Goal: Task Accomplishment & Management: Manage account settings

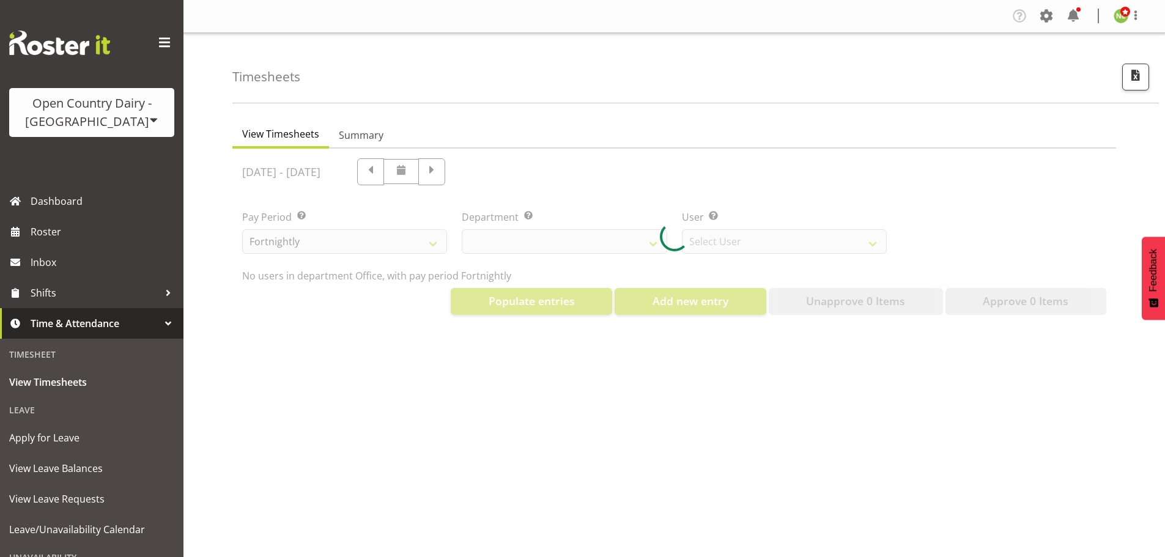
drag, startPoint x: 549, startPoint y: 190, endPoint x: 573, endPoint y: 196, distance: 25.1
click at [549, 190] on div at bounding box center [674, 237] width 884 height 176
select select "699"
select select "8449"
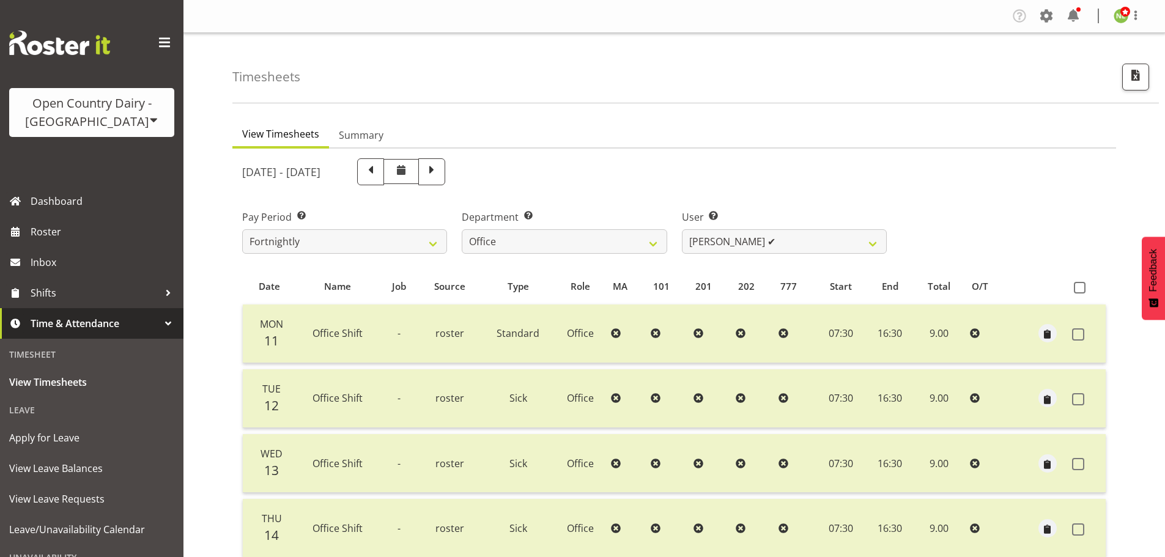
click at [664, 178] on div "August 11th - August 17th 2025" at bounding box center [564, 171] width 645 height 27
click at [660, 243] on select "734 735 736 737 738 739 851 852 853 854 855 856 858 861 862 865 868 869 870 873" at bounding box center [564, 241] width 205 height 24
click at [674, 160] on div "August 11th - August 17th 2025" at bounding box center [564, 171] width 645 height 27
click at [1045, 17] on span at bounding box center [1047, 16] width 20 height 20
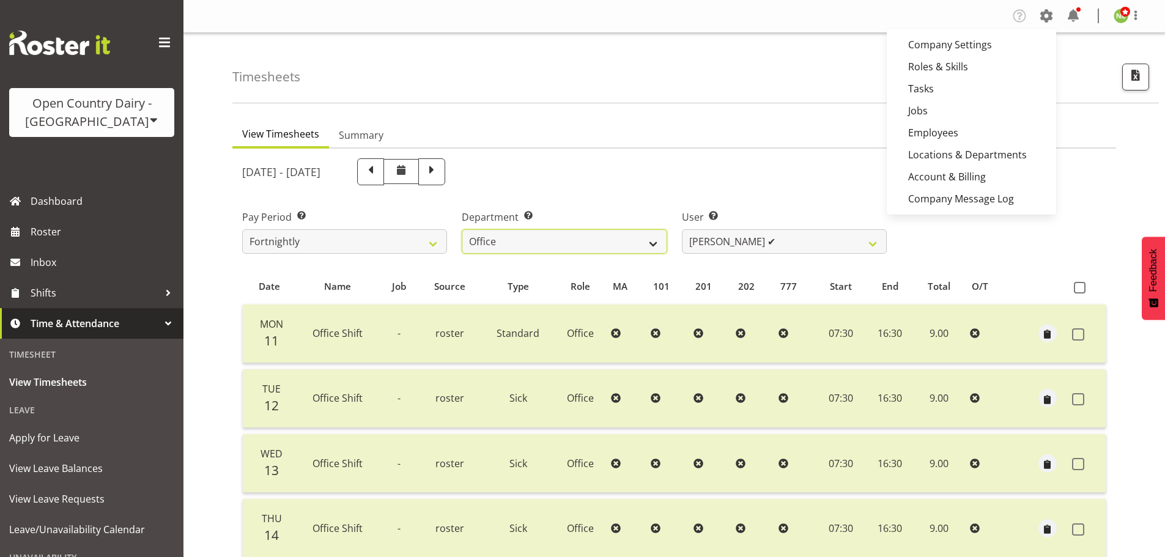
click at [617, 239] on select "734 735 736 737 738 739 851 852 853 854 855 856 858 861 862 865 868 869 870 873" at bounding box center [564, 241] width 205 height 24
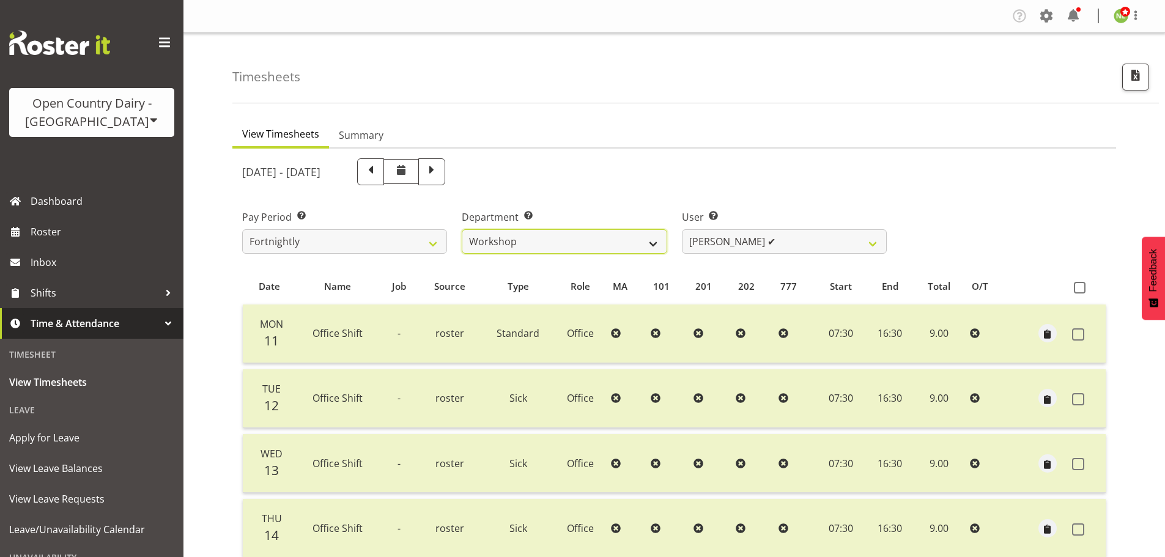
click at [462, 229] on select "734 735 736 737 738 739 851 852 853 854 855 856 858 861 862 865 868 869 870 873" at bounding box center [564, 241] width 205 height 24
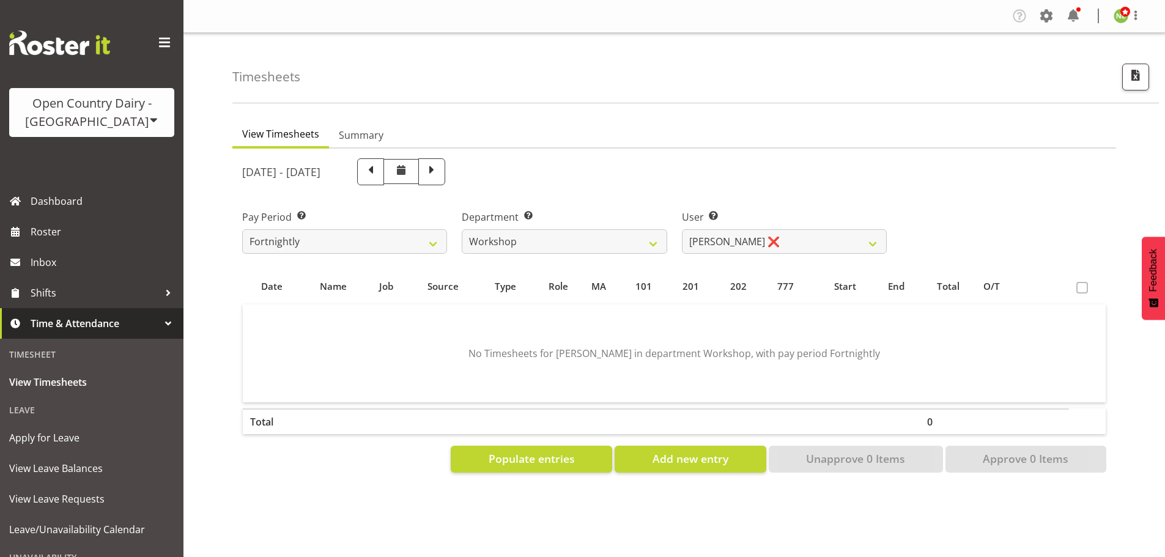
click at [749, 242] on div "August 11th - August 17th 2025 Pay Period Select which pay period you would lik…" at bounding box center [674, 312] width 864 height 322
click at [749, 242] on select "John Sutherland ❌ Lorraine Dobbie ✔ Paul Hamilton ❌" at bounding box center [784, 241] width 205 height 24
drag, startPoint x: 567, startPoint y: 239, endPoint x: 553, endPoint y: 244, distance: 15.1
click at [564, 237] on select "734 735 736 737 738 739 851 852 853 854 855 856 858 861 862 865 868 869 870 873" at bounding box center [564, 241] width 205 height 24
select select "691"
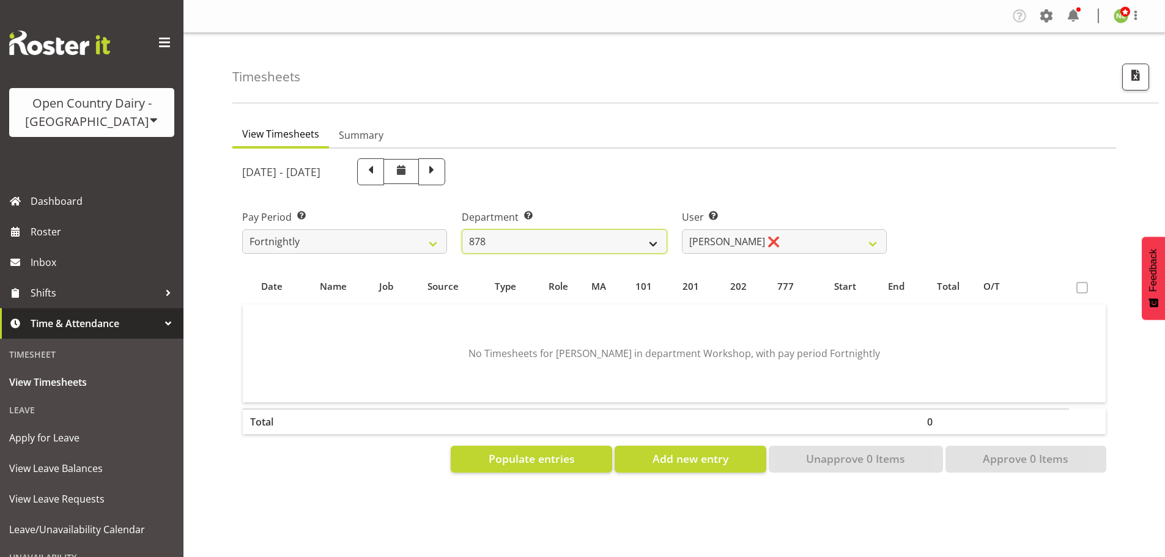
click at [462, 229] on select "734 735 736 737 738 739 851 852 853 854 855 856 858 861 862 865 868 869 870 873" at bounding box center [564, 241] width 205 height 24
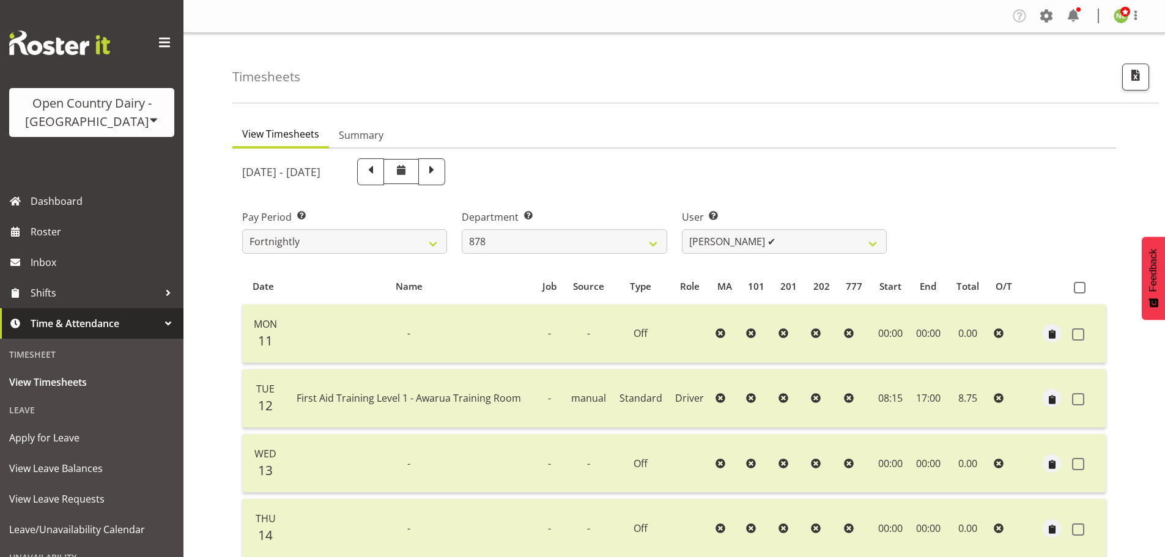
click at [745, 241] on div "August 11th - August 17th 2025 Pay Period Select which pay period you would lik…" at bounding box center [674, 487] width 864 height 672
click at [745, 241] on select "Athol Warnock ✔ Dean Tither ✔ Joshua Treymane ✔ Vinkie Botha ✔" at bounding box center [784, 241] width 205 height 24
select select "7411"
click at [682, 229] on select "Athol Warnock ✔ Dean Tither ✔ Joshua Treymane ✔ Vinkie Botha ✔" at bounding box center [784, 241] width 205 height 24
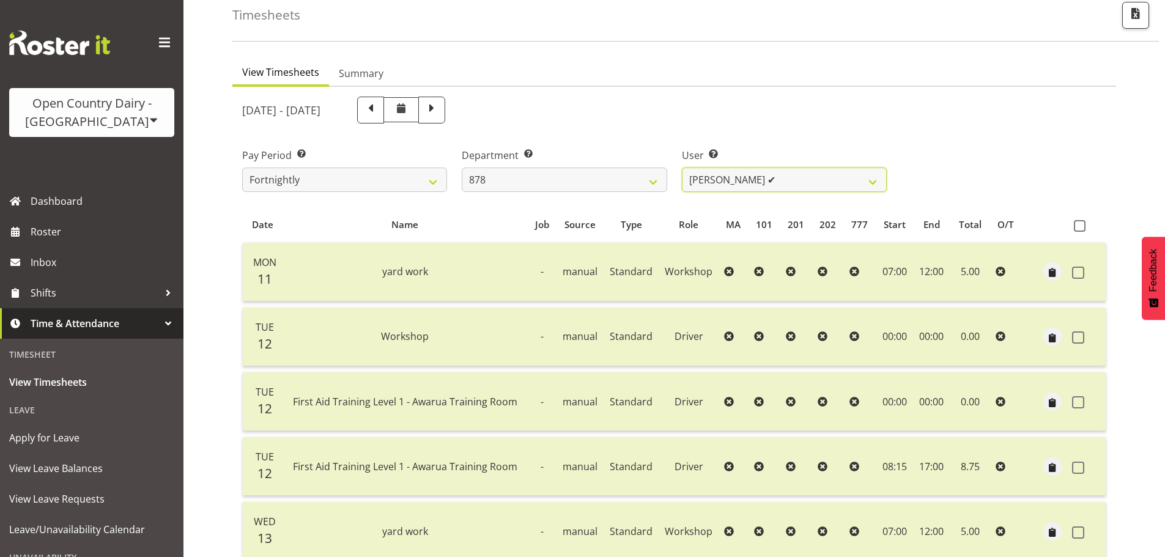
scroll to position [61, 0]
click at [440, 106] on span at bounding box center [432, 110] width 16 height 16
select select
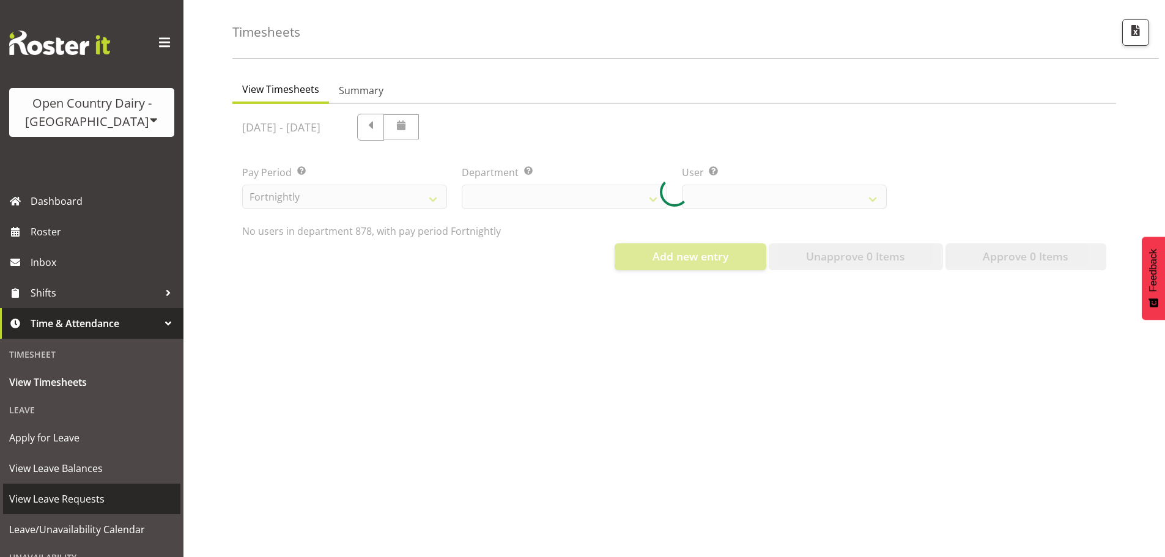
select select "691"
select select "7411"
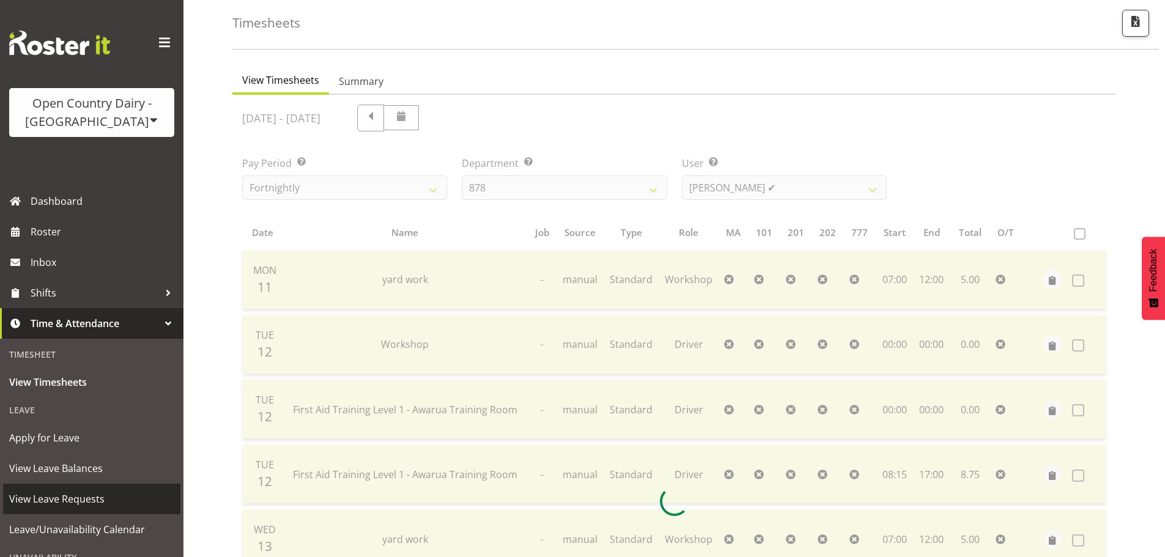
scroll to position [61, 0]
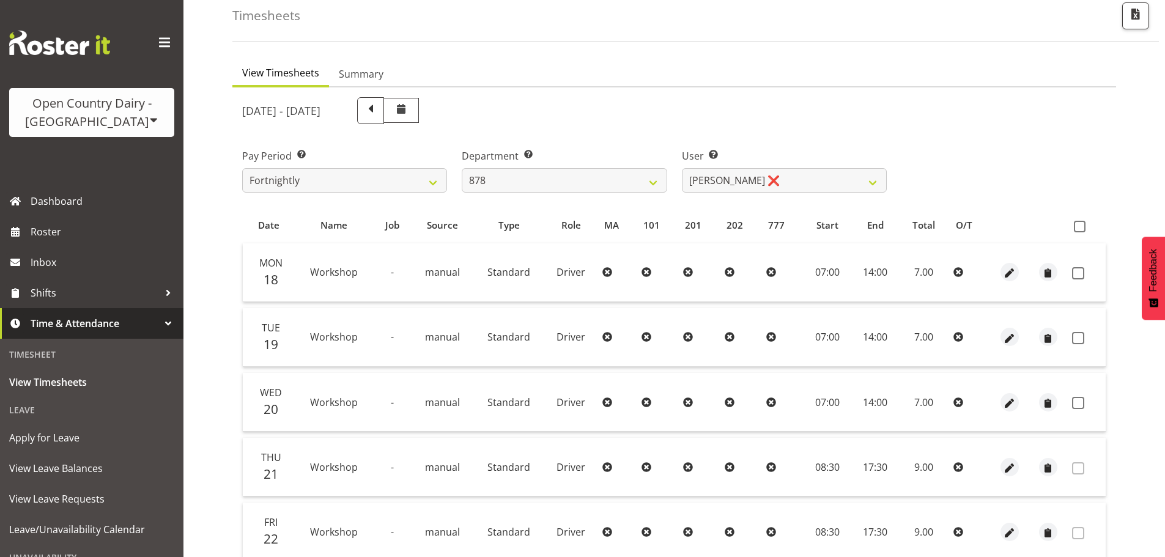
click at [211, 222] on div "Timesheets View Timesheets Summary August 18th - August 24th 2025 Pay Period Se…" at bounding box center [675, 376] width 982 height 809
click at [590, 177] on select "734 735 736 737 738 739 851 852 853 854 855 856 858 861 862 865 868 869 870 873" at bounding box center [564, 180] width 205 height 24
select select "690"
click at [462, 168] on select "734 735 736 737 738 739 851 852 853 854 855 856 858 861 862 865 868 869 870 873" at bounding box center [564, 180] width 205 height 24
select select "9759"
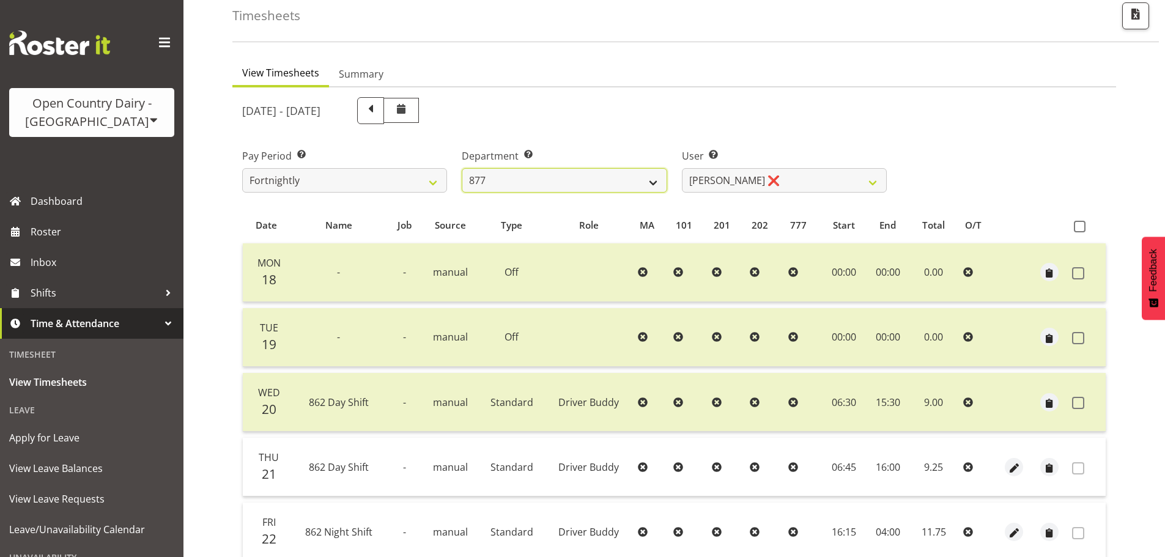
click at [634, 179] on select "734 735 736 737 738 739 851 852 853 854 855 856 858 861 862 865 868 869 870 873" at bounding box center [564, 180] width 205 height 24
select select "691"
click at [462, 168] on select "734 735 736 737 738 739 851 852 853 854 855 856 858 861 862 865 868 869 870 873" at bounding box center [564, 180] width 205 height 24
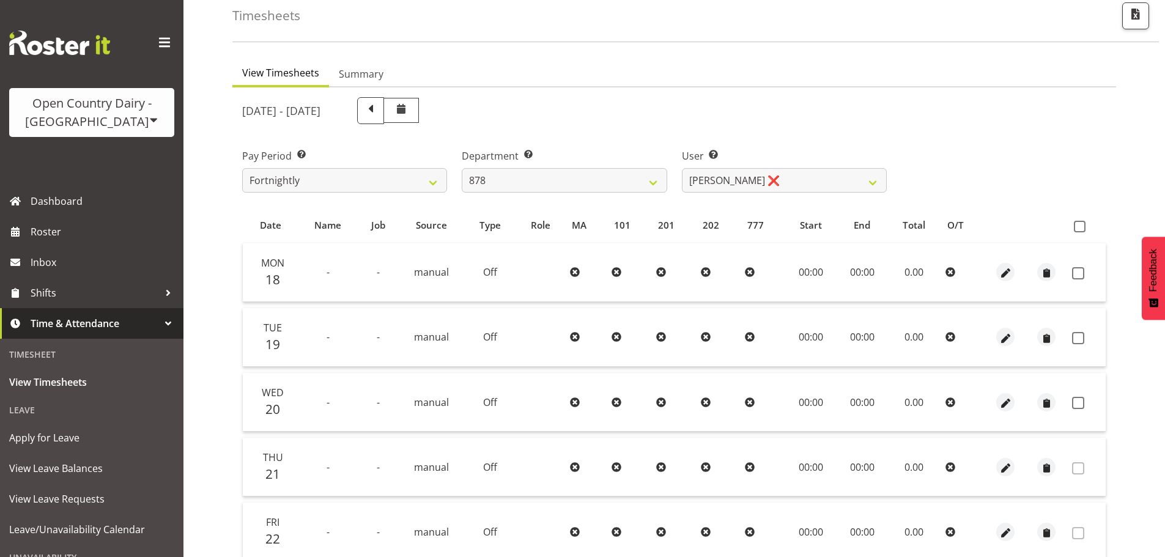
click at [952, 160] on div at bounding box center [674, 429] width 884 height 684
click at [847, 185] on select "Athol Warnock ❌ Dean Tither ❌ Joshua Treymane ❌ Vinkie Botha ❌" at bounding box center [784, 180] width 205 height 24
select select "7411"
click at [682, 168] on select "Athol Warnock ❌ Dean Tither ❌ Joshua Treymane ❌ Vinkie Botha ❌" at bounding box center [784, 180] width 205 height 24
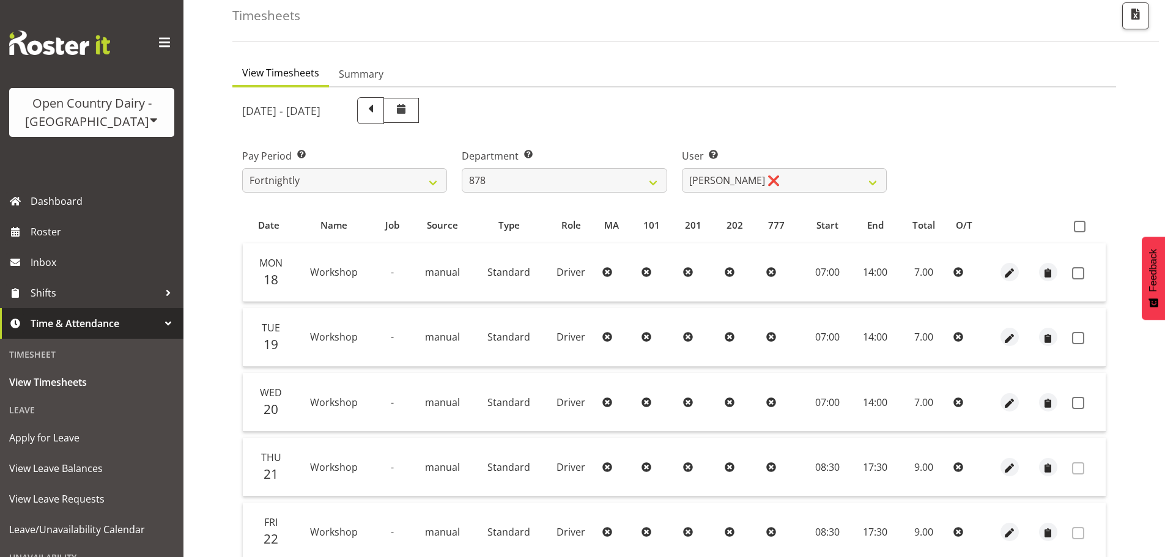
click at [207, 276] on div "Timesheets View Timesheets Summary August 18th - August 24th 2025 Pay Period Se…" at bounding box center [675, 376] width 982 height 809
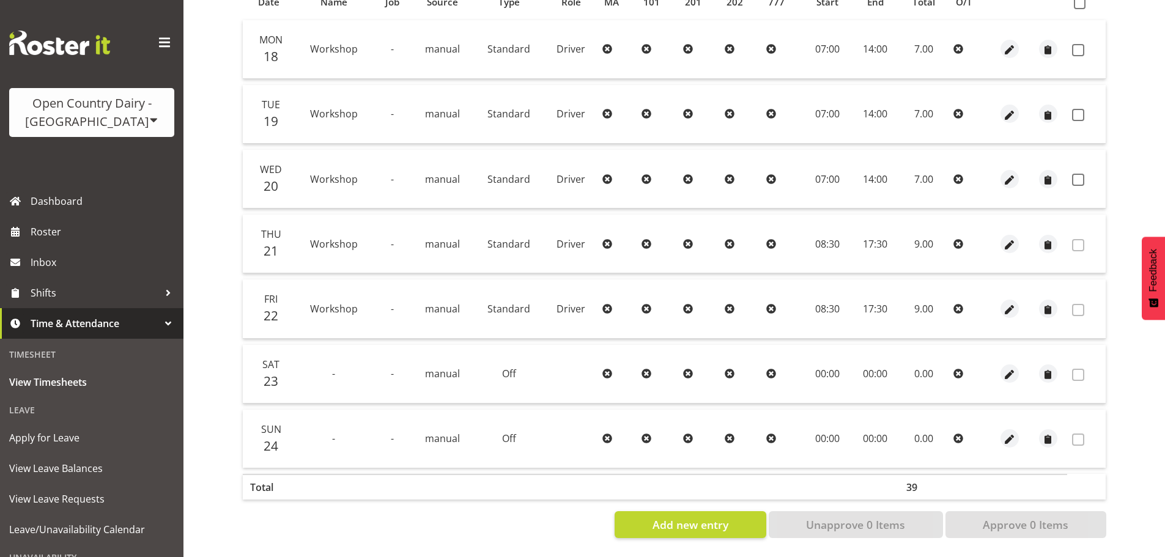
scroll to position [294, 0]
click at [230, 297] on div "Timesheets View Timesheets Summary August 18th - August 24th 2025 Pay Period Se…" at bounding box center [675, 153] width 982 height 809
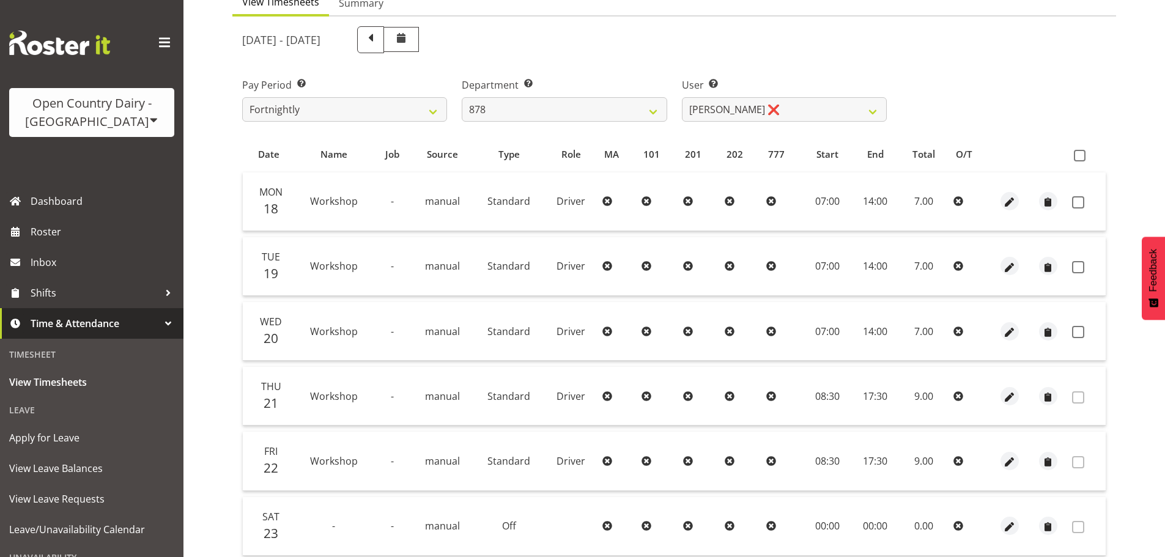
scroll to position [110, 0]
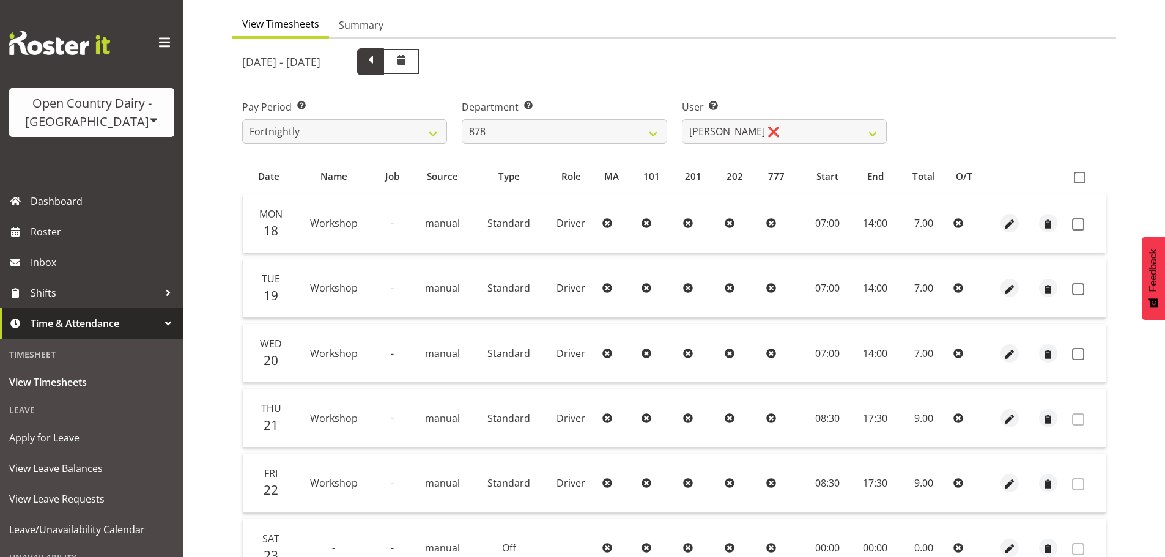
click at [379, 62] on span at bounding box center [371, 61] width 16 height 16
select select
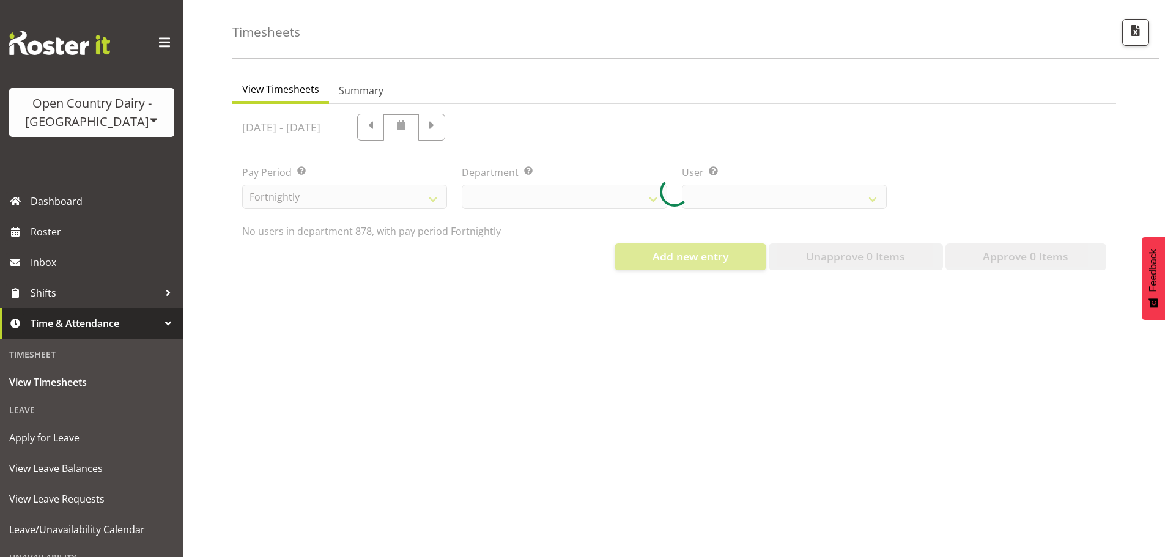
select select "691"
select select "7411"
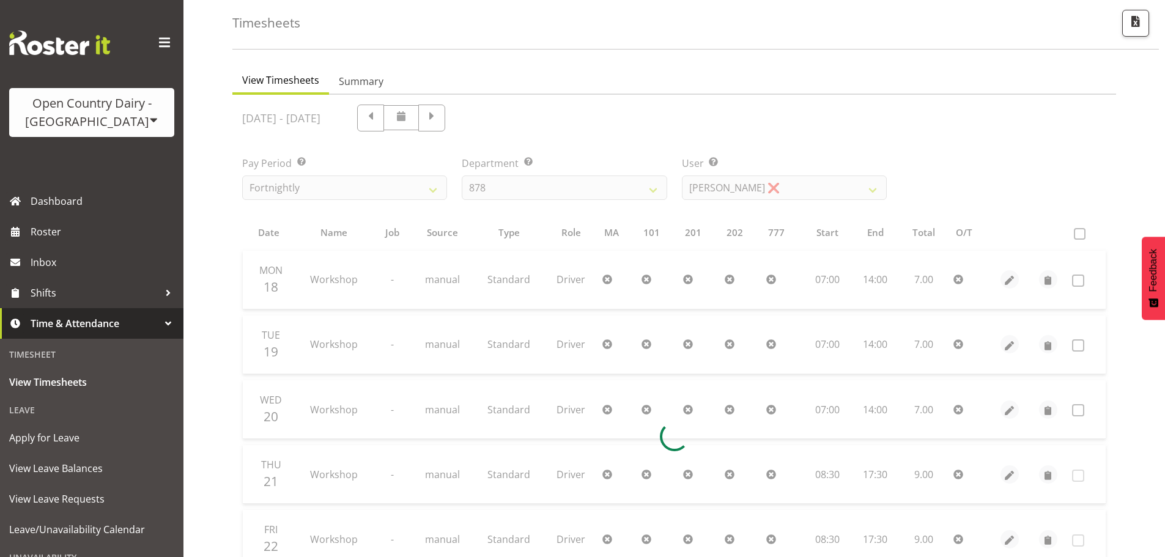
scroll to position [110, 0]
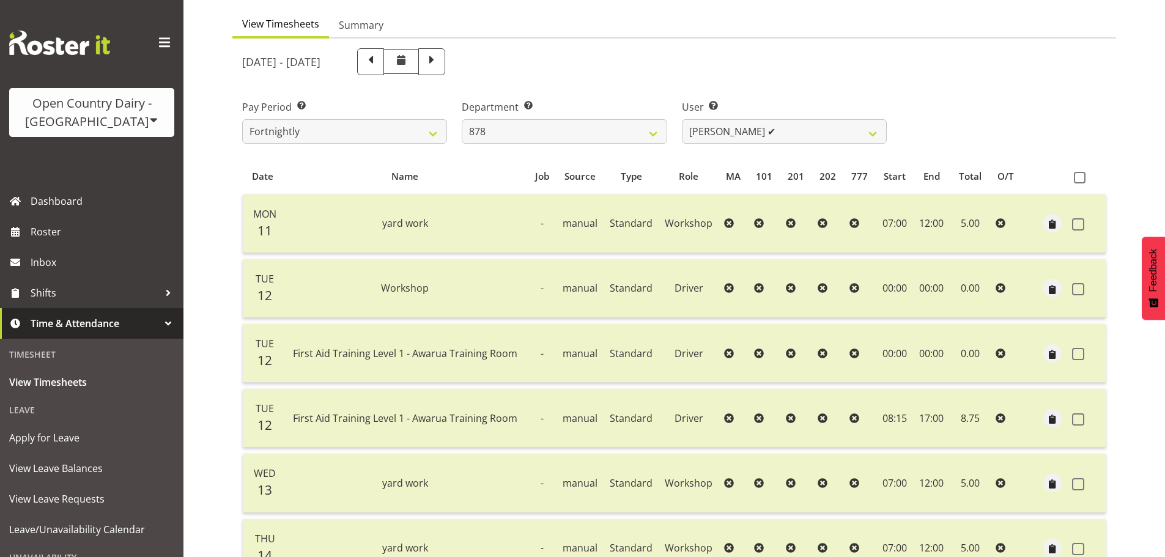
click at [222, 323] on div "Timesheets View Timesheets Summary August 11th - August 17th 2025 Pay Period Se…" at bounding box center [675, 392] width 982 height 939
drag, startPoint x: 451, startPoint y: 56, endPoint x: 447, endPoint y: 61, distance: 6.5
click at [379, 55] on span at bounding box center [371, 61] width 16 height 16
select select
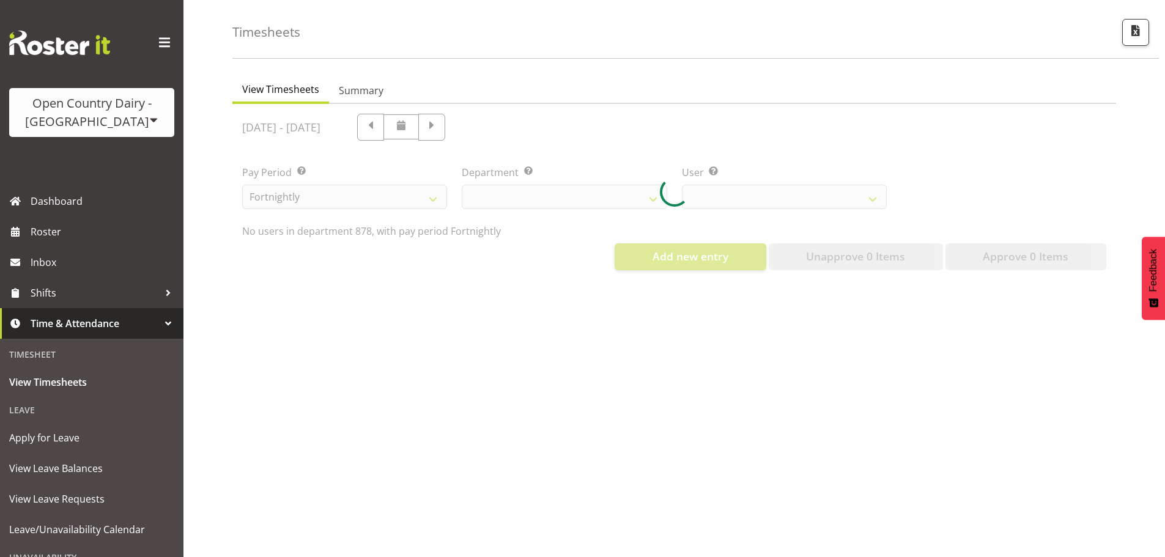
scroll to position [54, 0]
select select "691"
select select "7411"
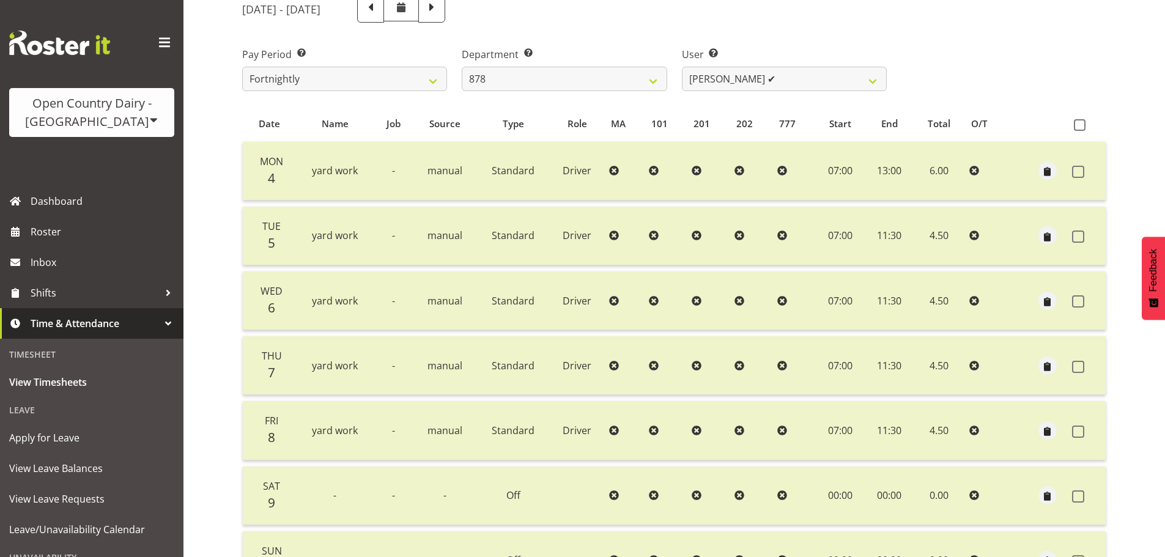
scroll to position [232, 0]
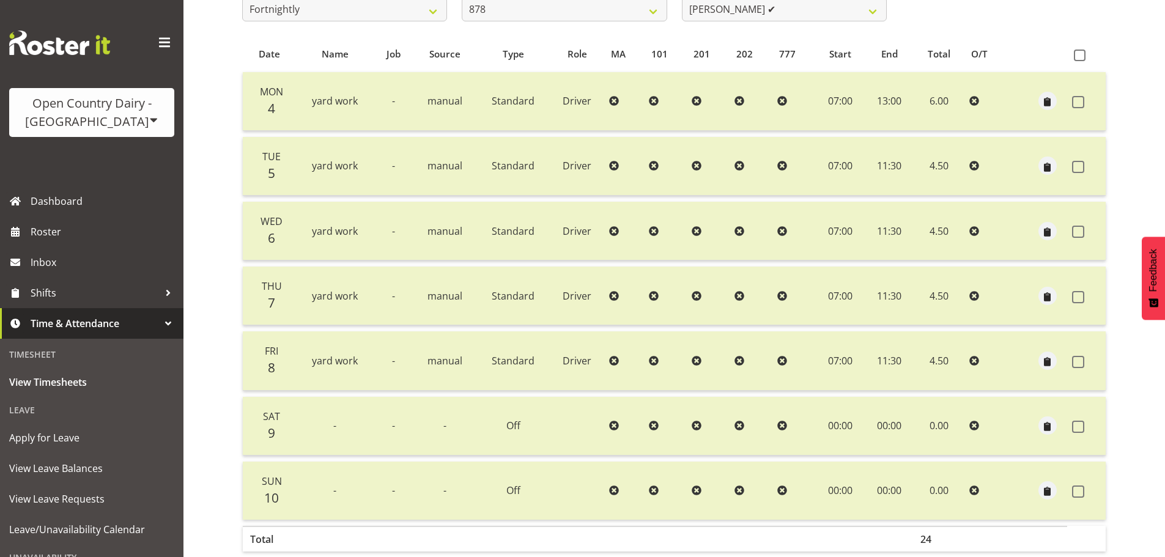
click at [225, 332] on div "Timesheets View Timesheets Summary August 4th - August 10th 2025 Pay Period Sel…" at bounding box center [675, 205] width 982 height 809
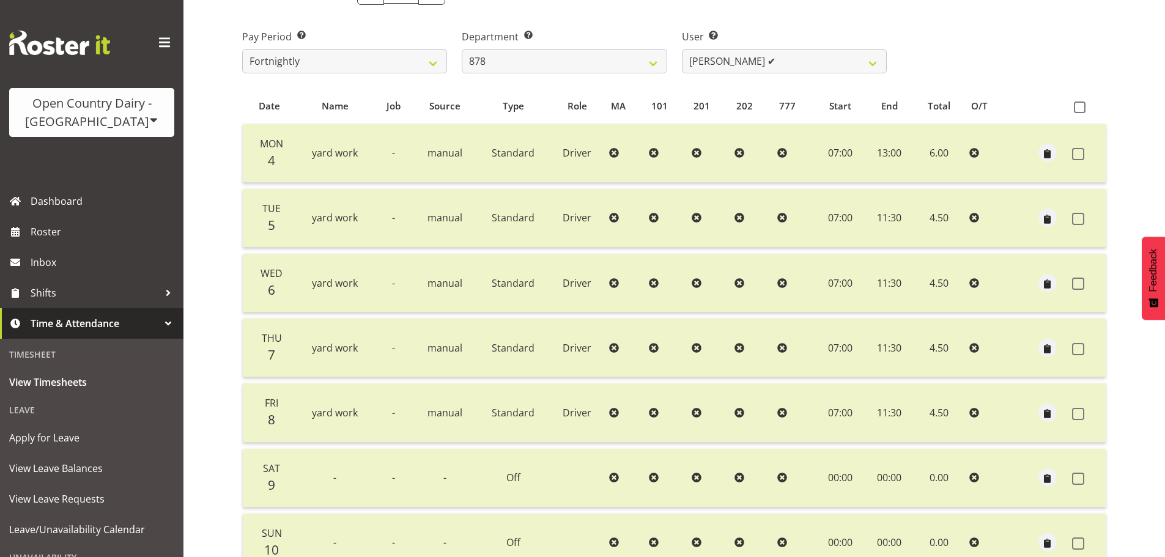
scroll to position [110, 0]
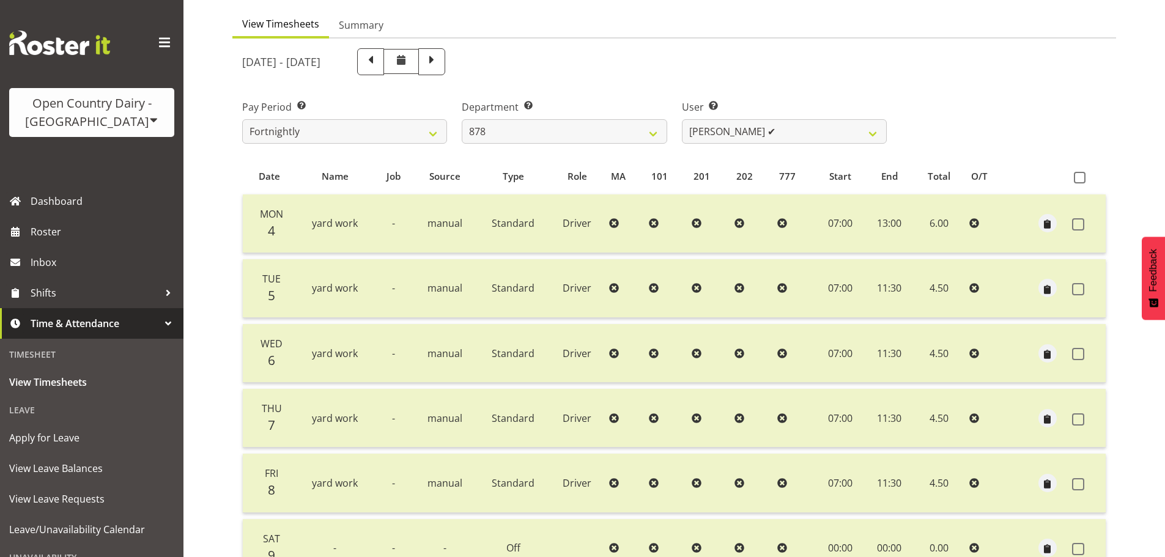
click at [727, 70] on div "August 4th - August 10th 2025" at bounding box center [564, 61] width 645 height 27
click at [675, 105] on div "User Select user. Note: This is filtered down by the previous two drop-down ite…" at bounding box center [785, 117] width 220 height 69
click at [234, 254] on section "August 4th - August 10th 2025 Pay Period Select which pay period you would like…" at bounding box center [674, 381] width 884 height 684
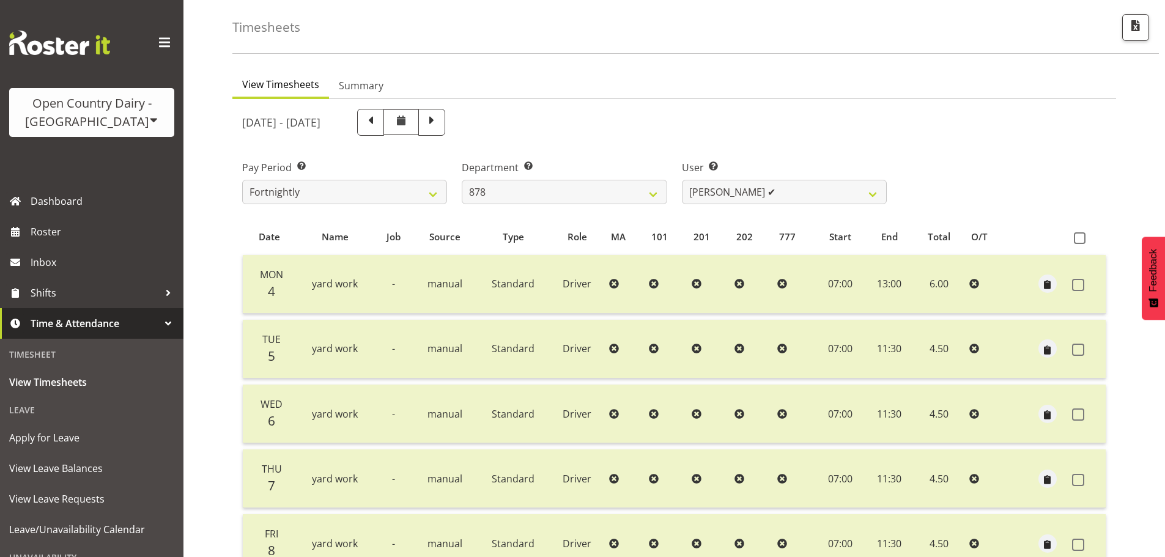
scroll to position [49, 0]
click at [440, 129] on span at bounding box center [432, 122] width 16 height 16
select select
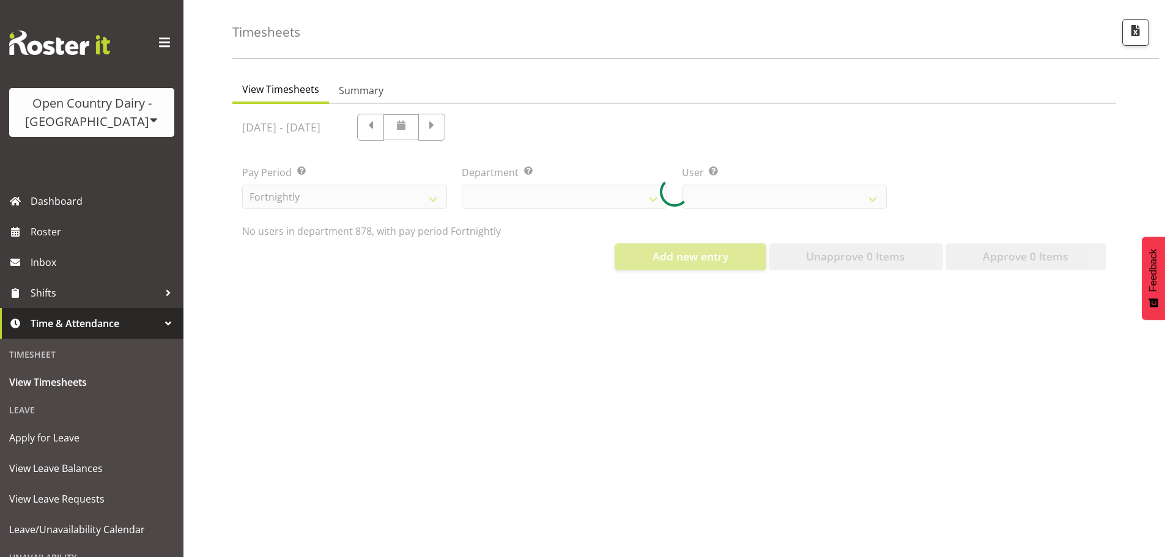
select select "691"
select select "7411"
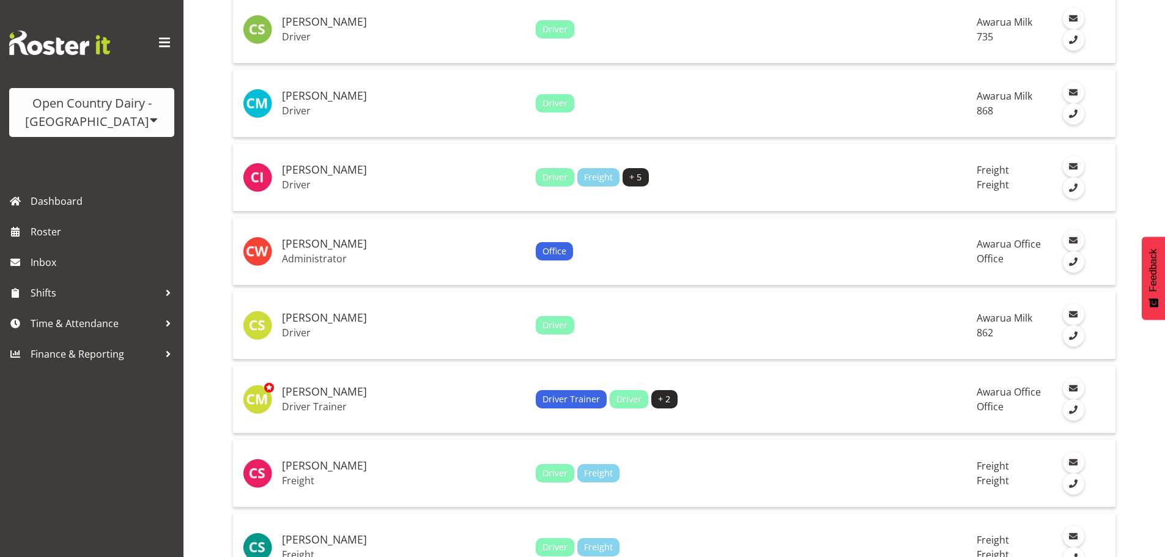
scroll to position [2630, 0]
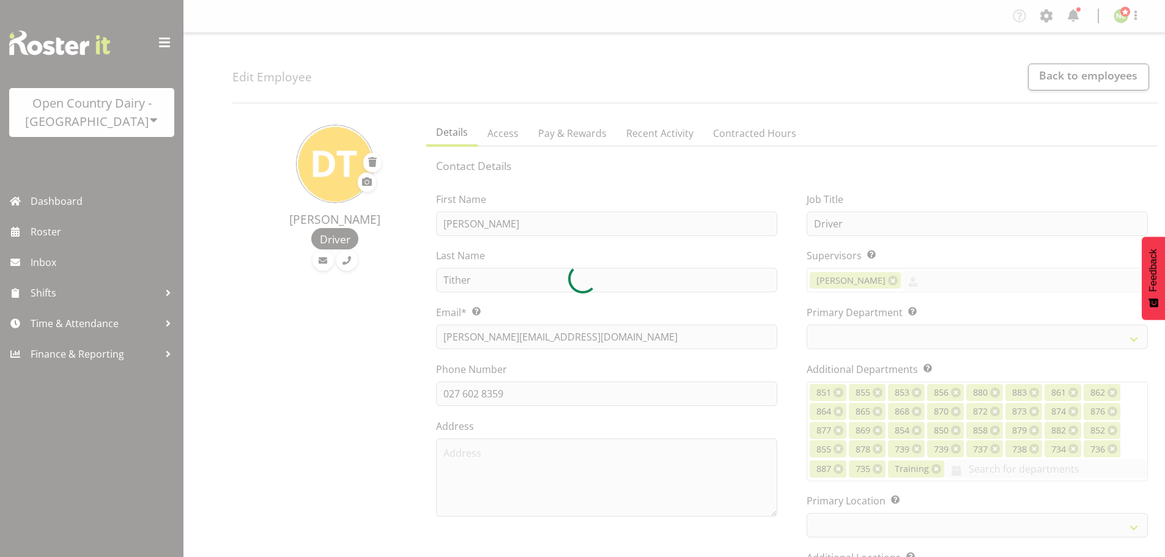
select select "TimelineWeek"
select select
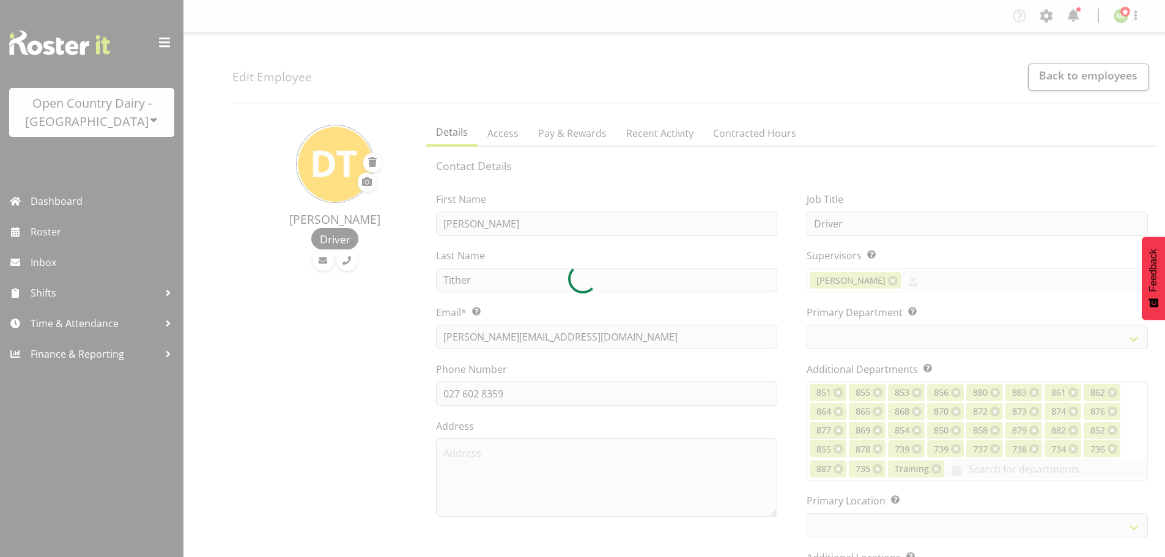
click at [785, 174] on div at bounding box center [582, 278] width 1165 height 557
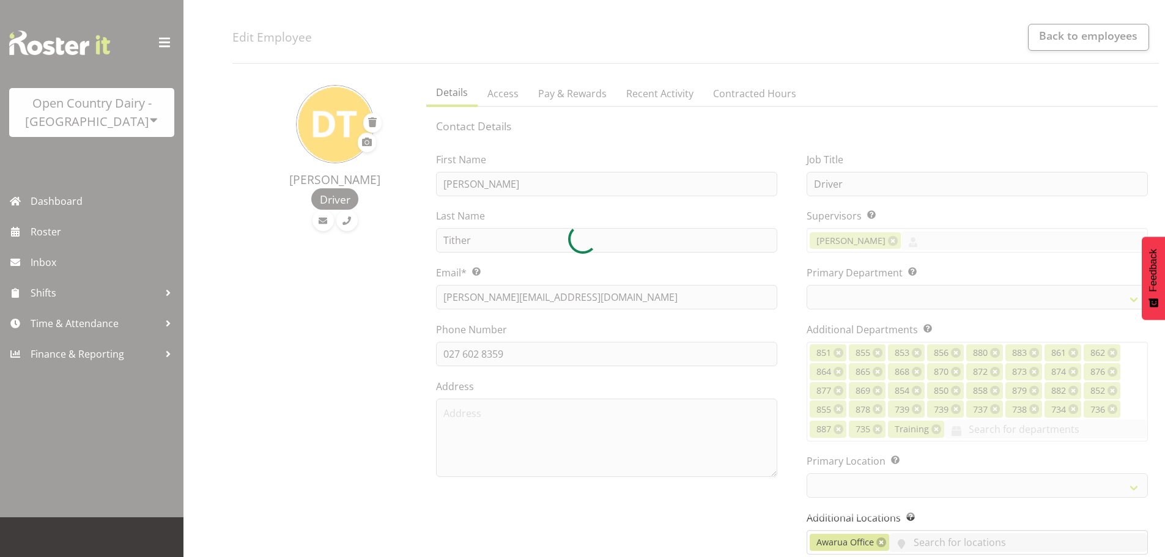
scroll to position [61, 0]
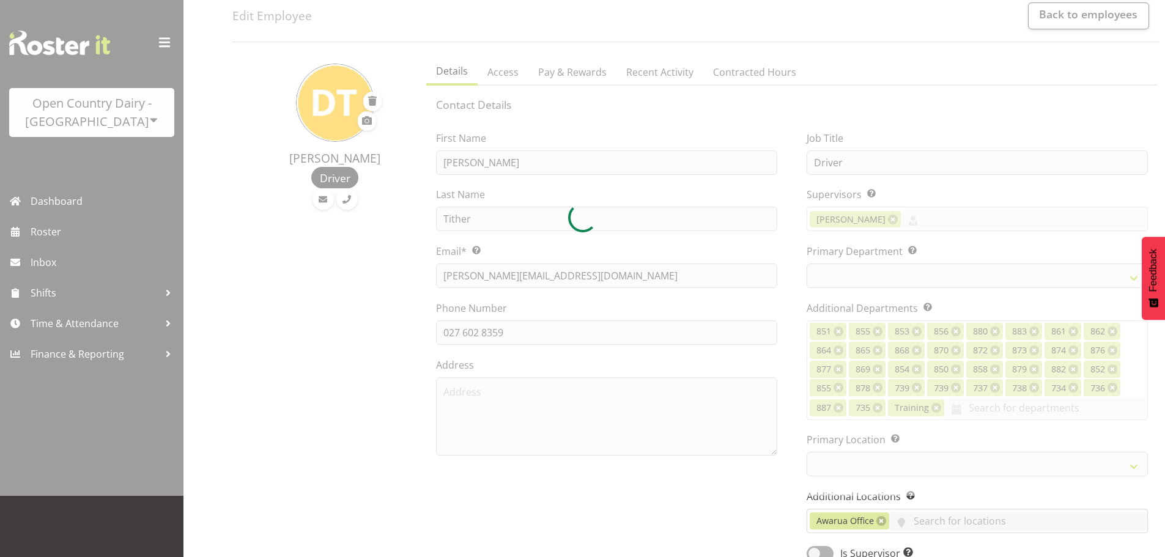
click at [796, 301] on div at bounding box center [582, 217] width 1165 height 557
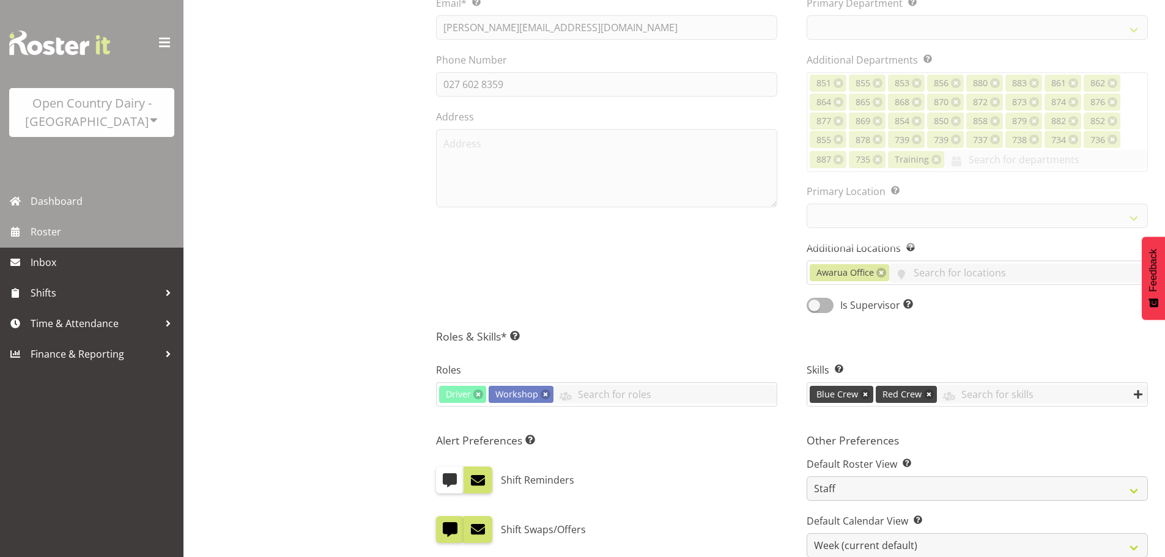
scroll to position [306, 0]
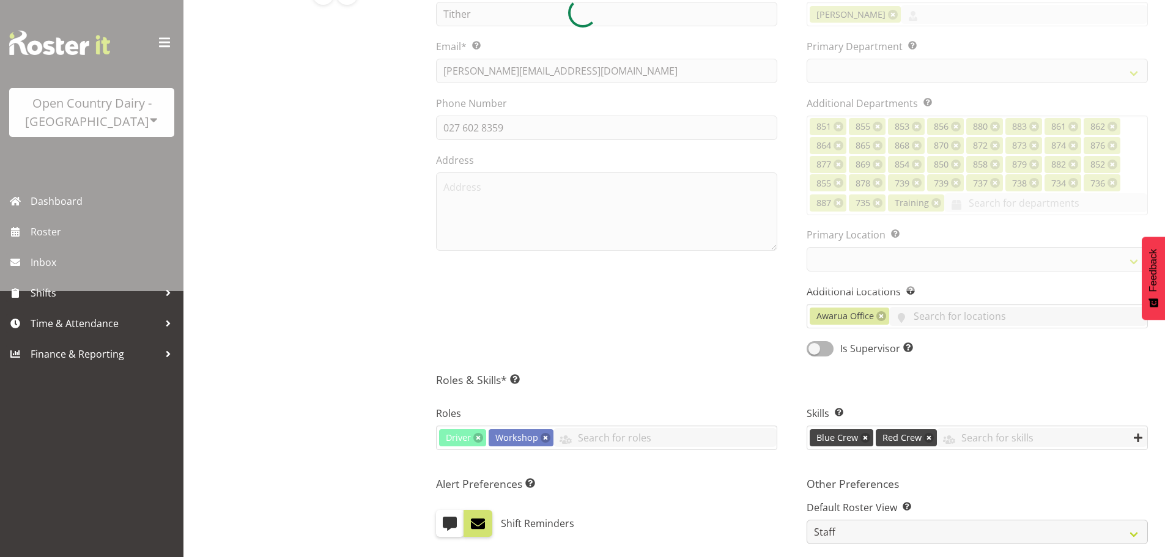
scroll to position [184, 0]
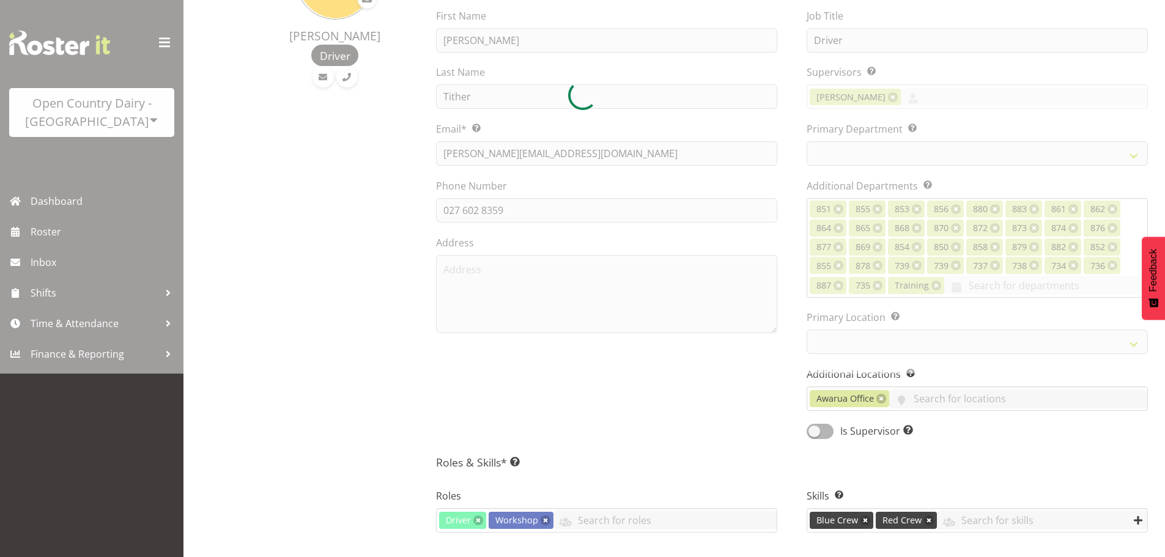
select select "691"
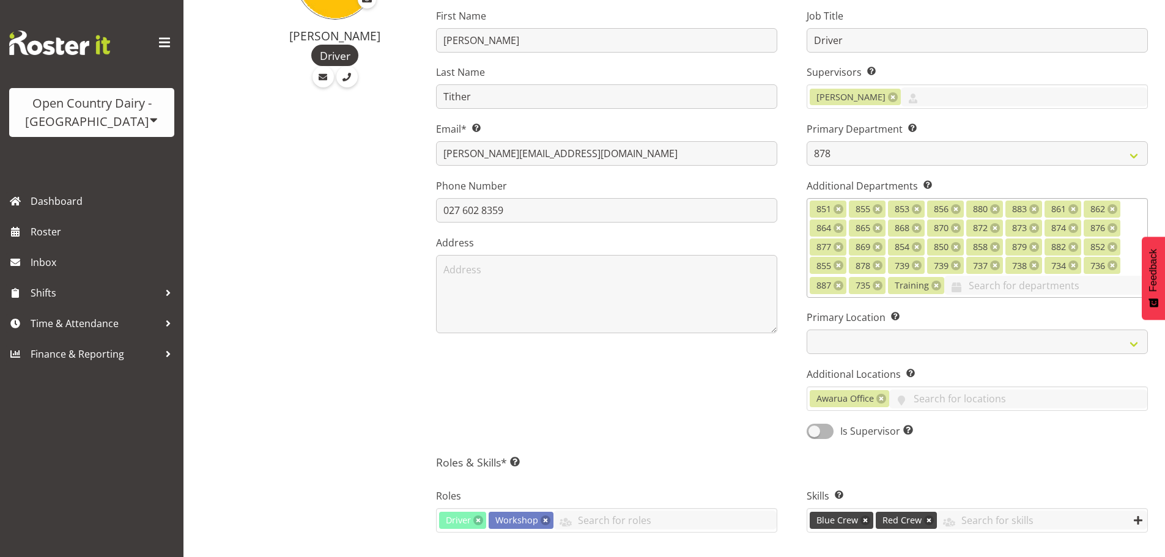
drag, startPoint x: 949, startPoint y: 299, endPoint x: 972, endPoint y: 279, distance: 29.9
click at [972, 279] on div "Job Title Driver Supervisors Select the employee’s supervisors, or the person w…" at bounding box center [977, 219] width 371 height 457
click at [973, 278] on input "text" at bounding box center [1046, 285] width 203 height 19
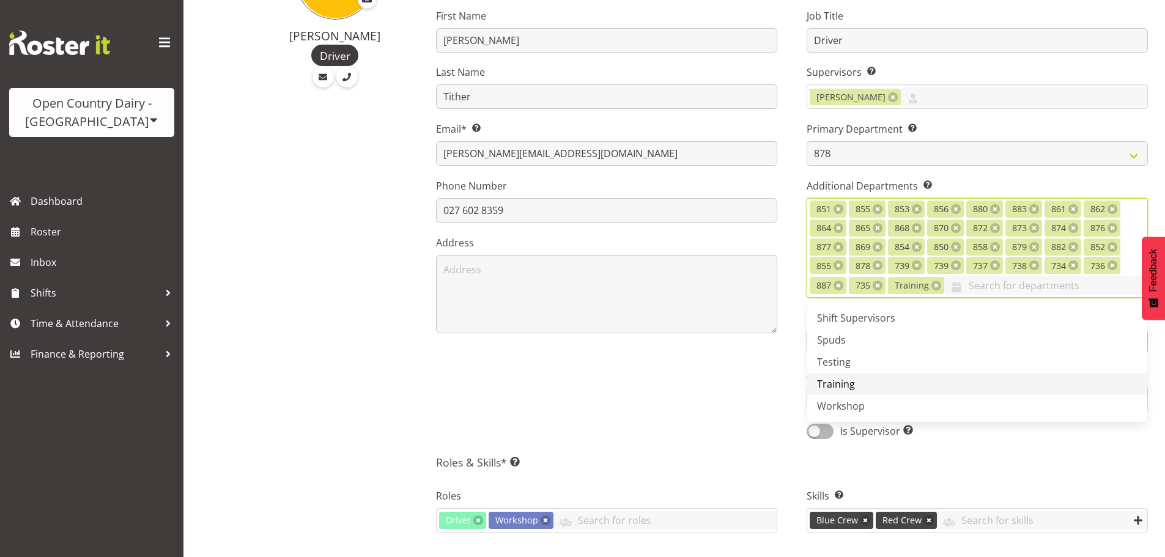
click at [858, 401] on span "Workshop" at bounding box center [841, 405] width 48 height 13
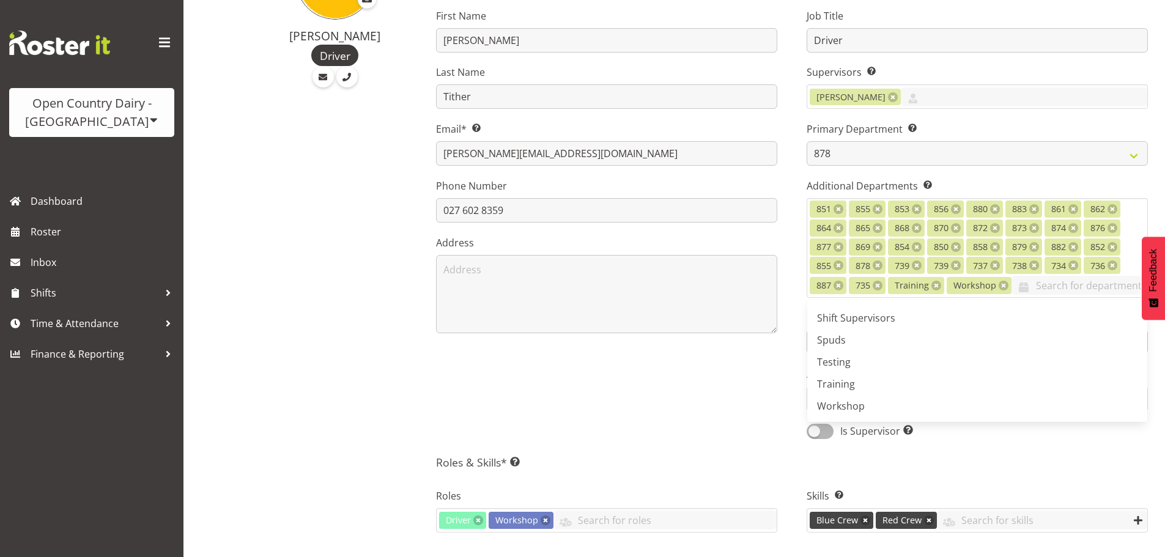
scroll to position [900, 0]
click at [771, 443] on div "First Name [PERSON_NAME] Last Name Tither Email* This is a required field. [PER…" at bounding box center [606, 219] width 371 height 457
click at [1031, 438] on div "Is Supervisor Allow employee to be shown on the supervisor list" at bounding box center [977, 432] width 341 height 17
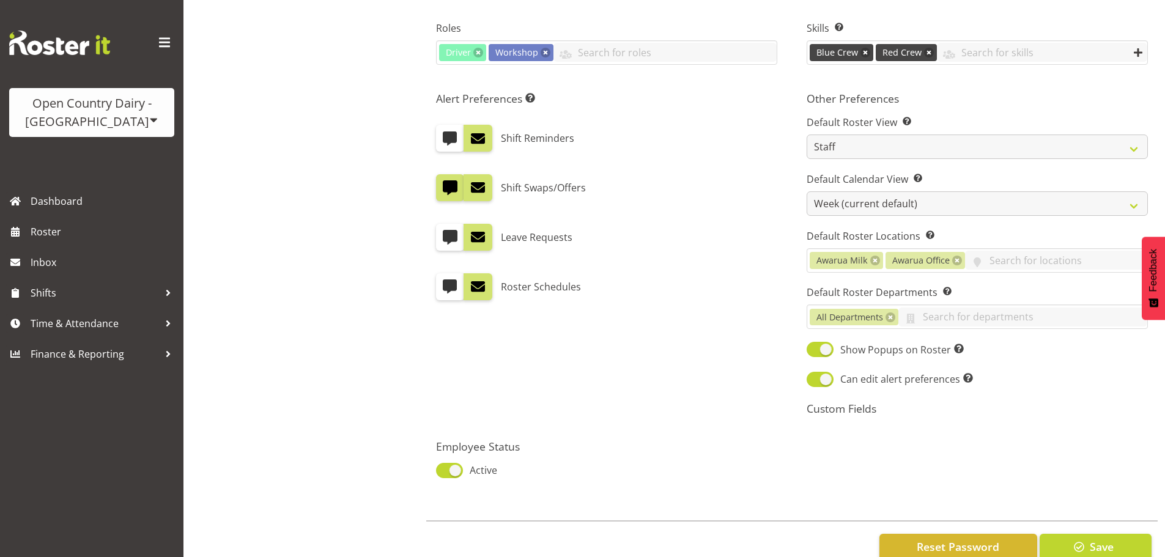
scroll to position [684, 0]
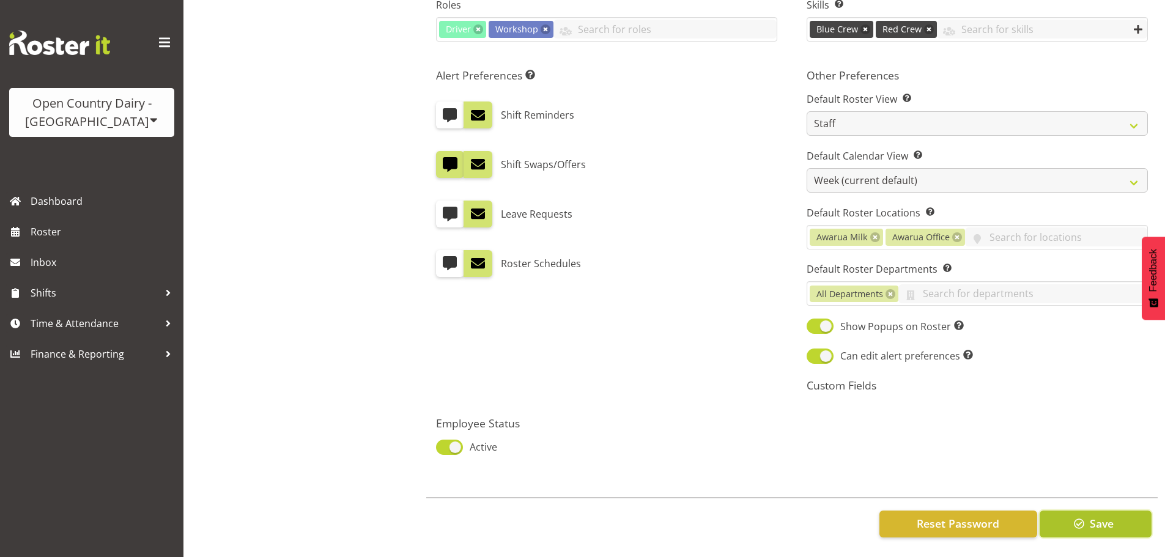
click at [1105, 516] on span "Save" at bounding box center [1102, 524] width 24 height 16
